Goal: Task Accomplishment & Management: Use online tool/utility

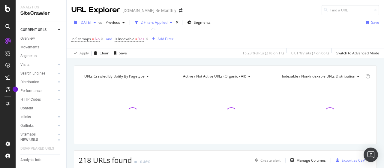
click at [86, 24] on span "[DATE]" at bounding box center [86, 22] width 12 height 5
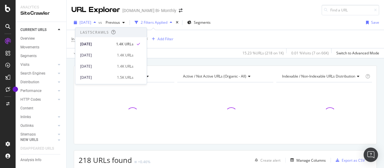
click at [88, 21] on span "[DATE]" at bounding box center [86, 22] width 12 height 5
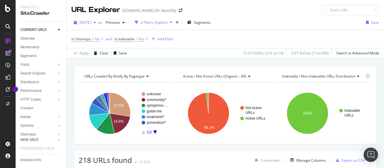
click at [91, 23] on span "[DATE]" at bounding box center [86, 22] width 12 height 5
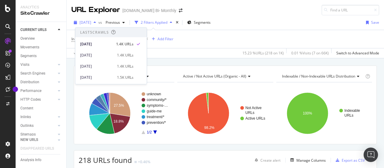
click at [91, 23] on span "[DATE]" at bounding box center [86, 22] width 12 height 5
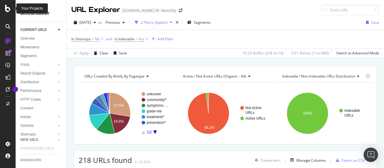
click at [8, 9] on icon at bounding box center [7, 8] width 5 height 7
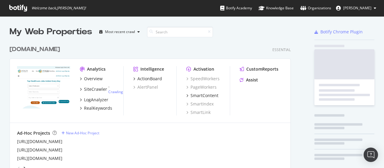
scroll to position [163, 375]
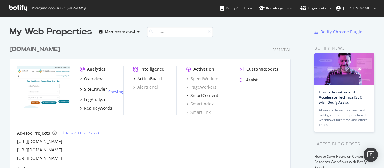
click at [168, 31] on input at bounding box center [180, 32] width 66 height 11
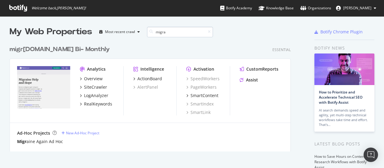
scroll to position [109, 281]
type input "migra"
click at [63, 49] on div "migra [DOMAIN_NAME] Bi- Monthly" at bounding box center [62, 49] width 104 height 9
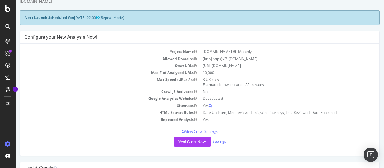
scroll to position [30, 0]
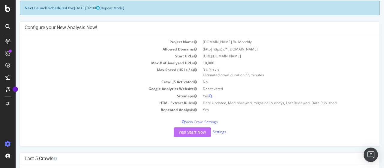
click at [194, 129] on button "Yes! Start Now" at bounding box center [192, 132] width 37 height 10
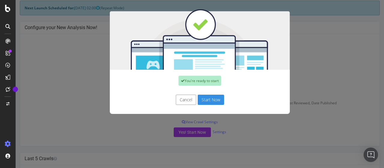
click at [207, 98] on button "Start Now" at bounding box center [211, 100] width 26 height 10
